Goal: Find specific page/section: Find specific page/section

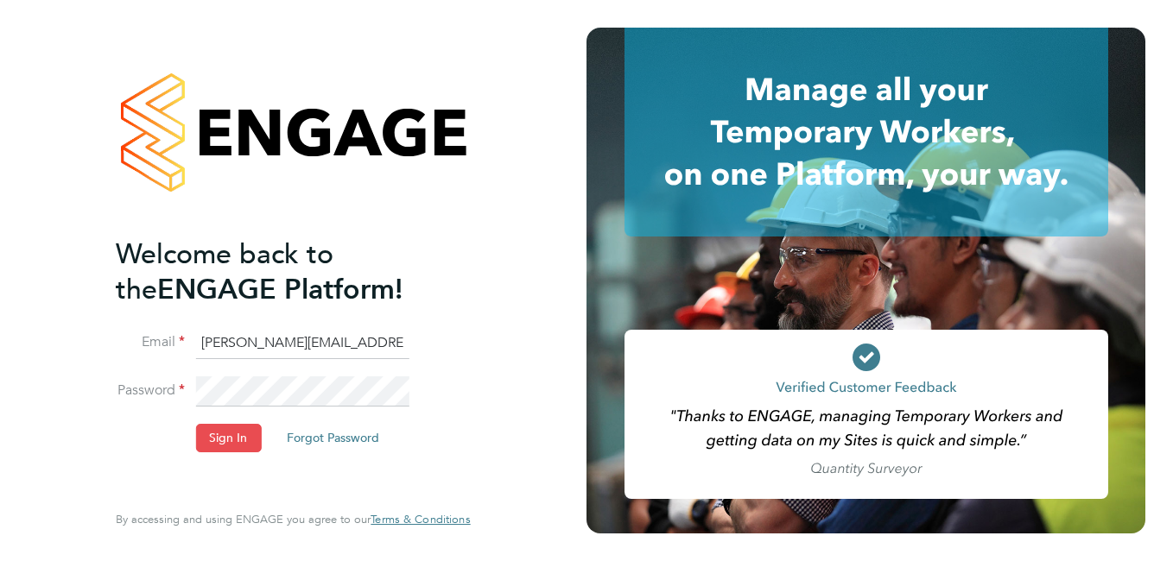
click at [225, 434] on button "Sign In" at bounding box center [228, 438] width 66 height 28
